Goal: Information Seeking & Learning: Learn about a topic

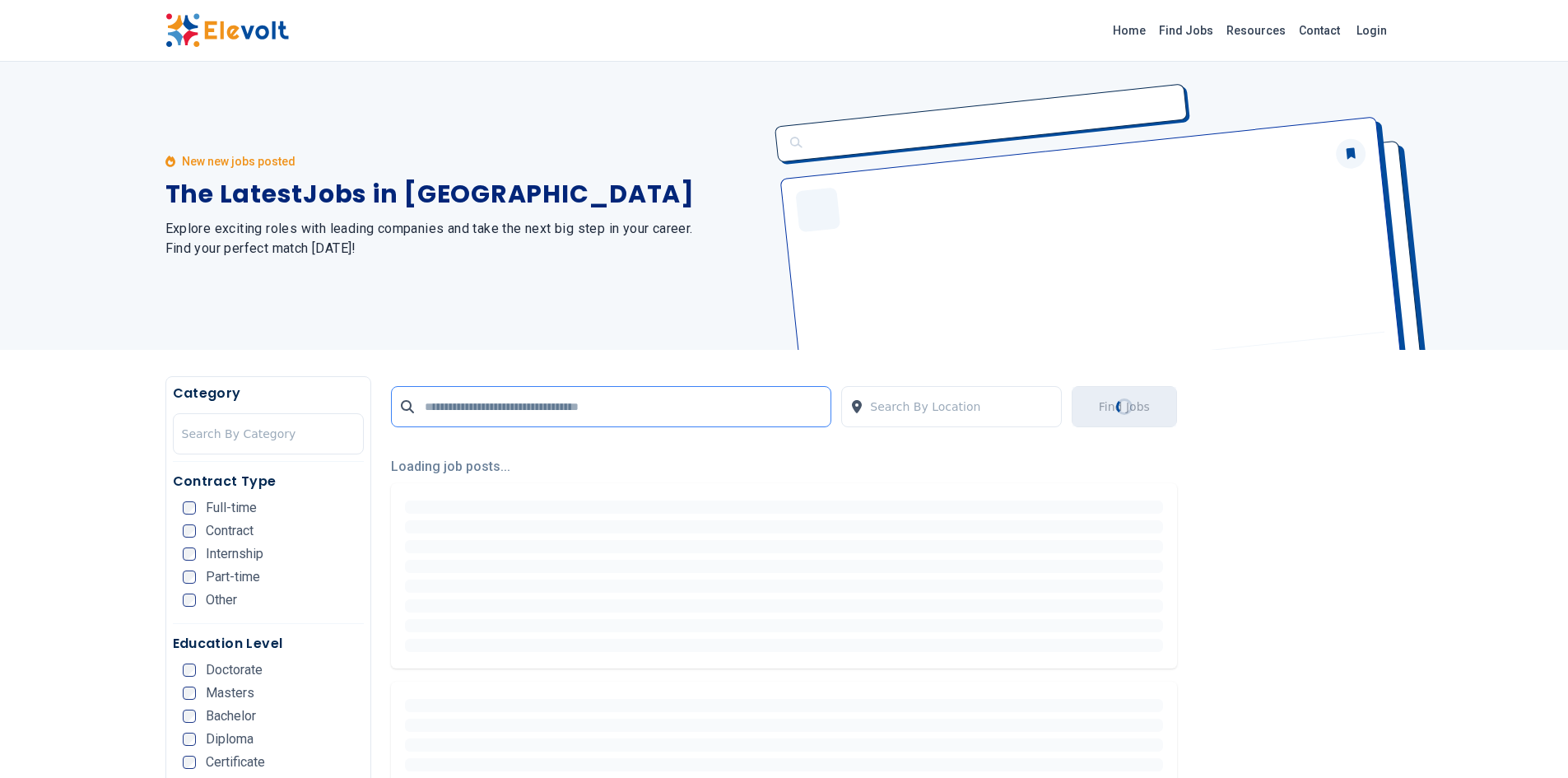
click at [450, 413] on input "text" at bounding box center [611, 407] width 440 height 41
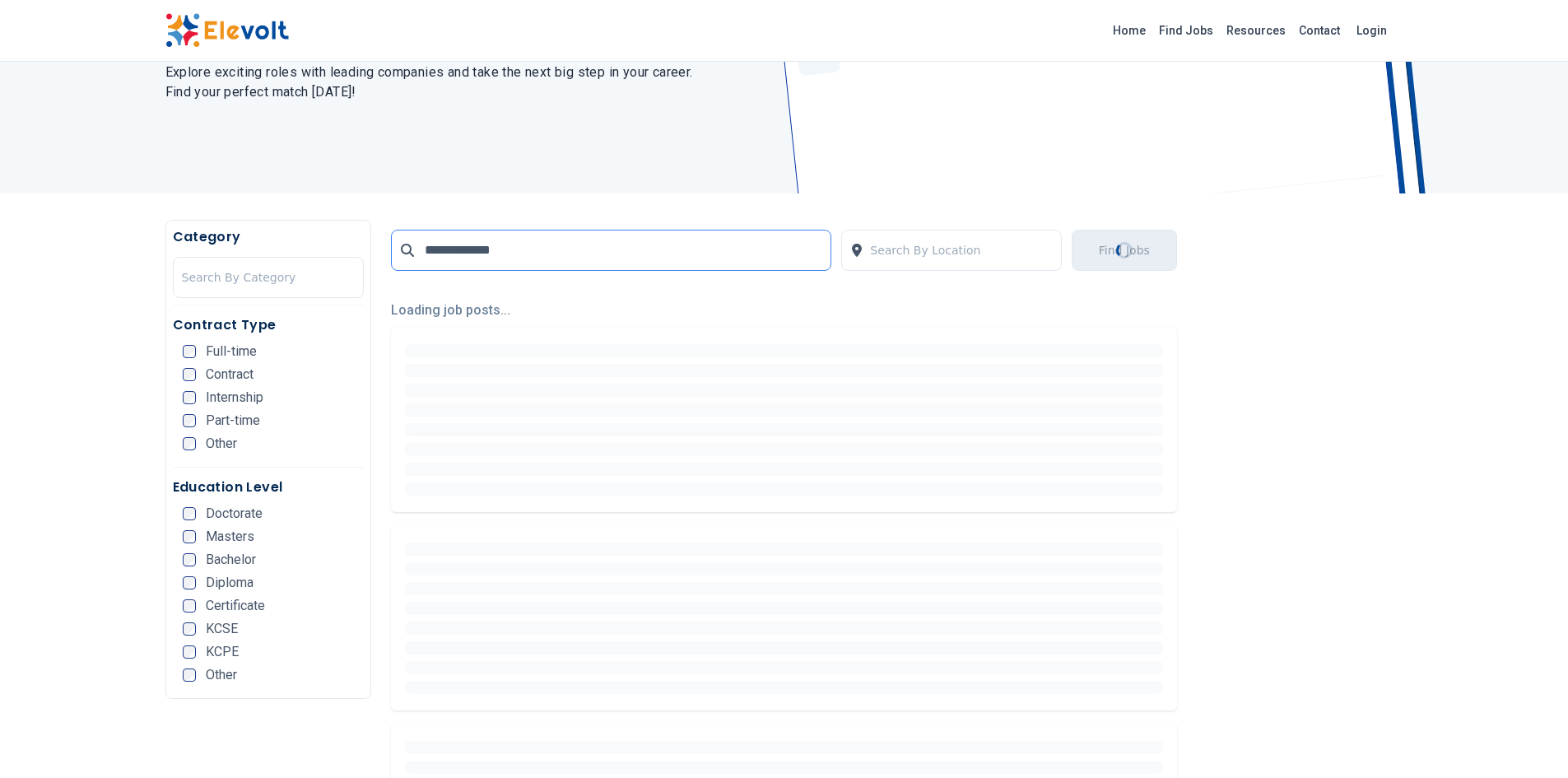
scroll to position [164, 0]
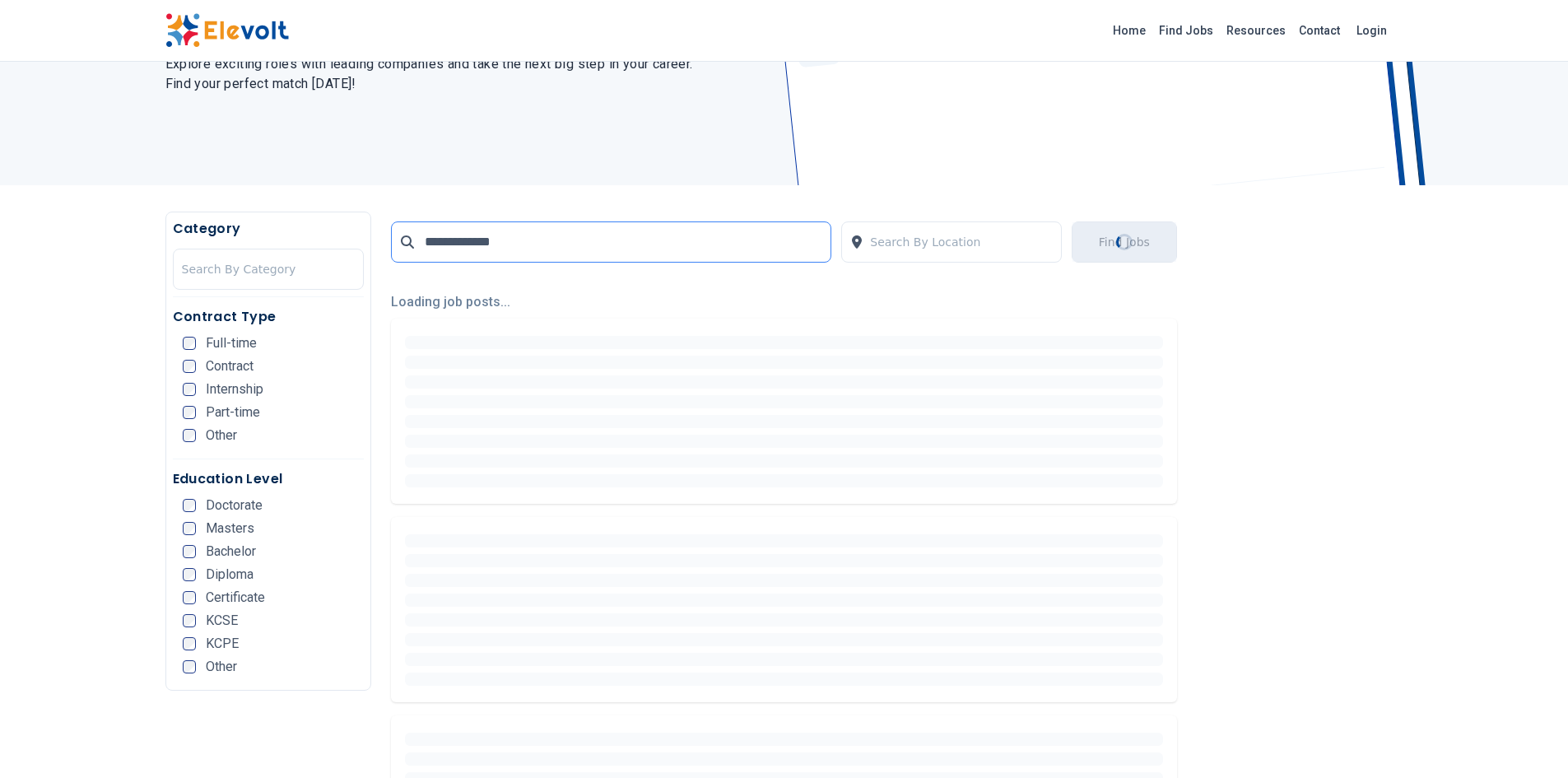
type input "**********"
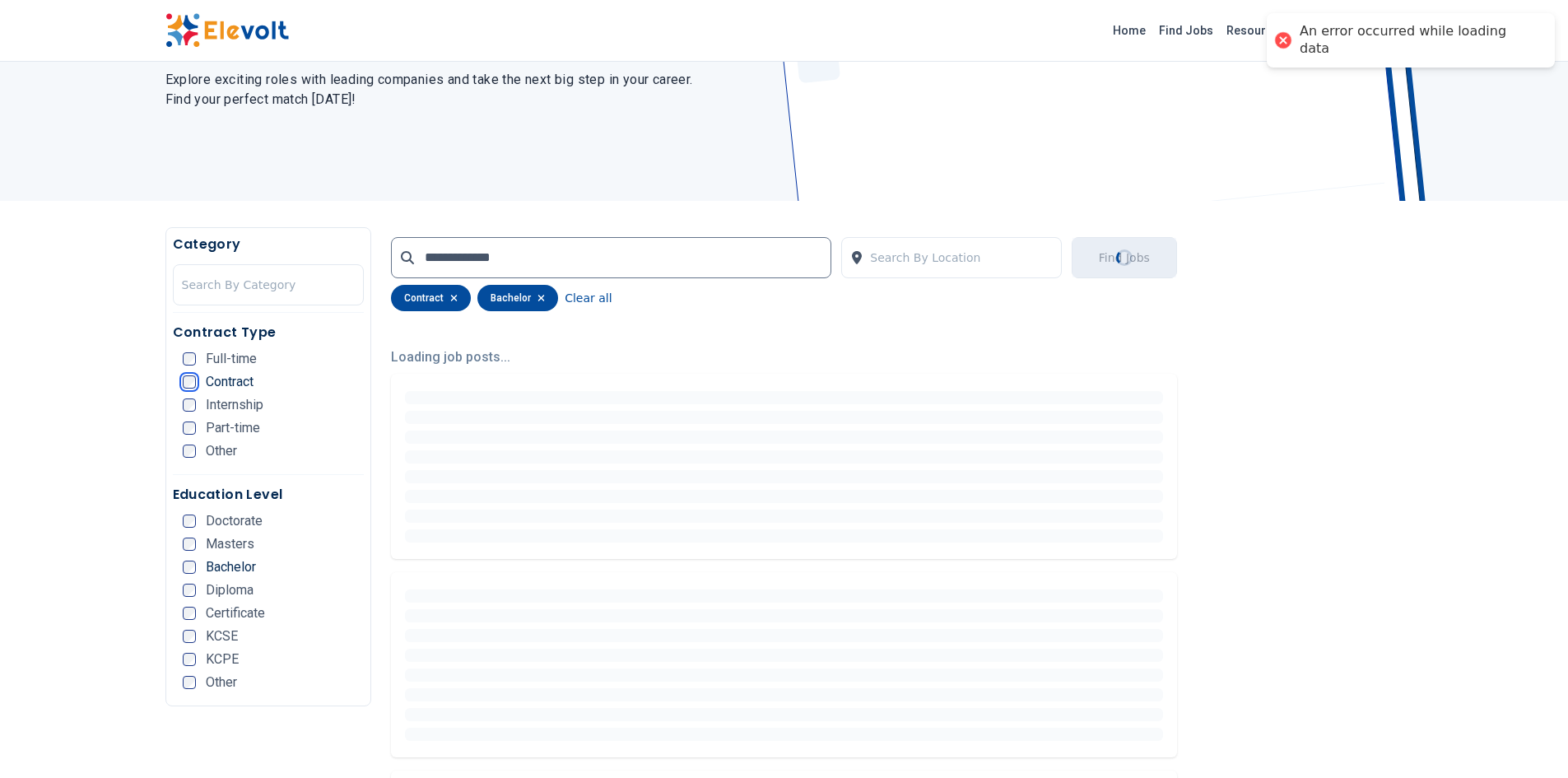
scroll to position [0, 0]
